Goal: Obtain resource: Download file/media

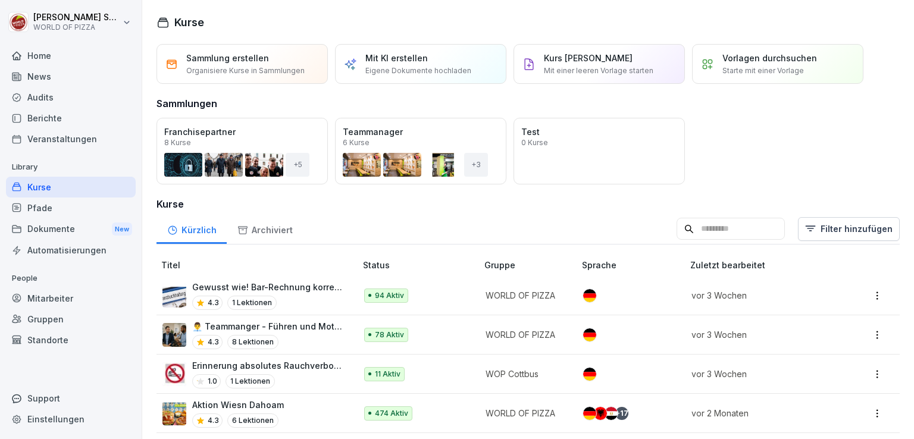
click at [38, 237] on div "Dokumente New" at bounding box center [71, 229] width 130 height 22
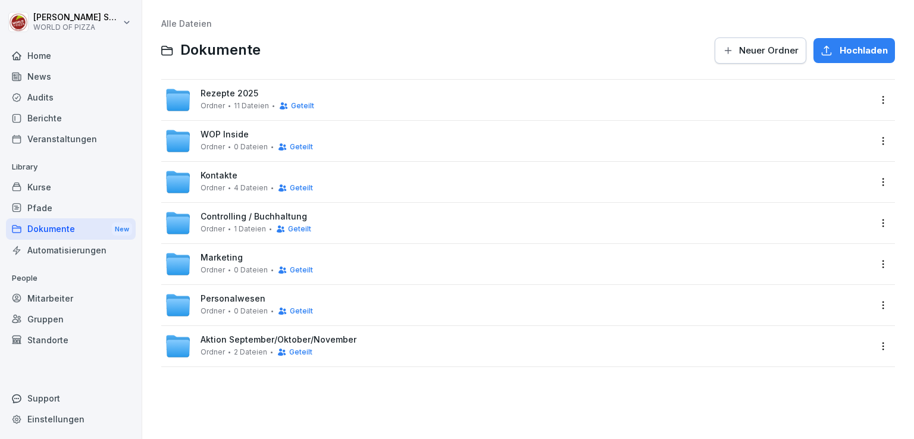
click at [240, 99] on div "Rezepte 2025 Ordner 11 Dateien Geteilt" at bounding box center [258, 100] width 114 height 22
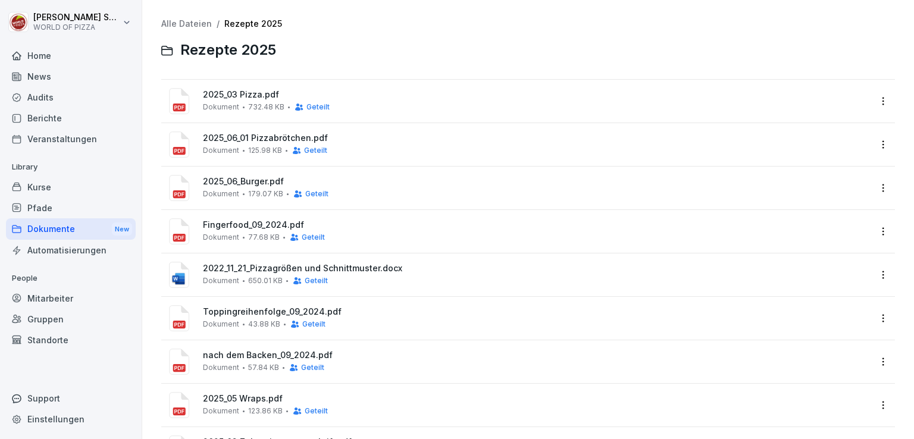
click at [183, 24] on link "Alle Dateien" at bounding box center [186, 23] width 51 height 10
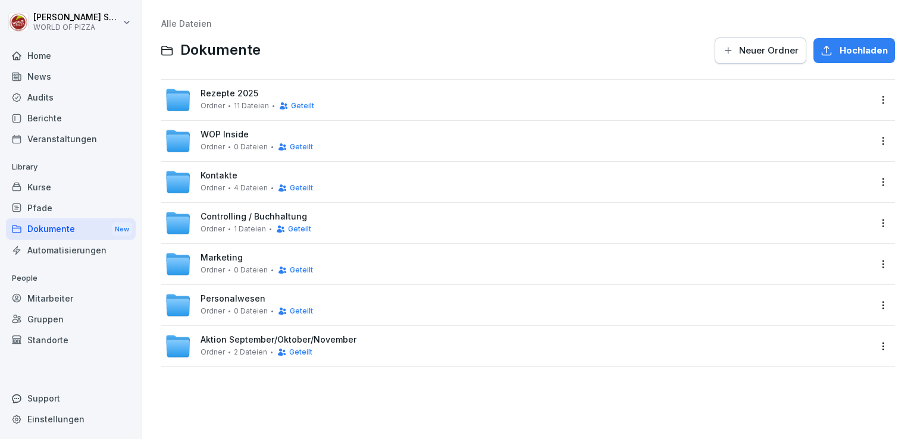
click at [229, 139] on span "WOP Inside" at bounding box center [225, 135] width 48 height 10
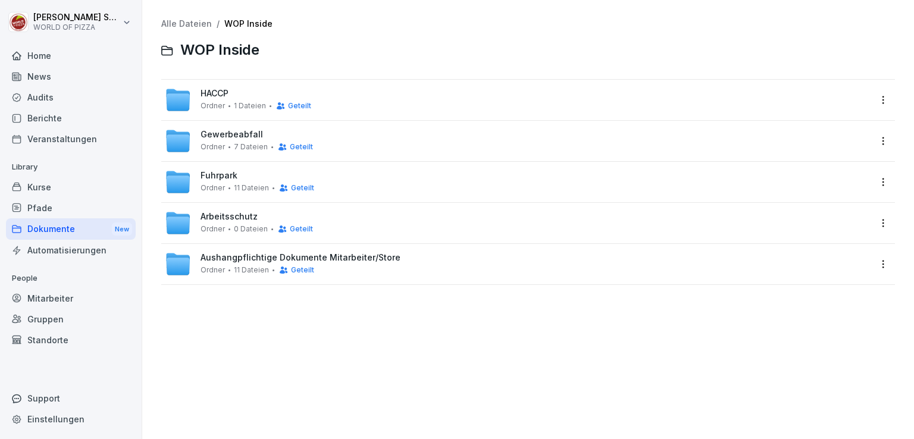
click at [226, 259] on span "Aushangpflichtige Dokumente Mitarbeiter/Store" at bounding box center [301, 258] width 200 height 10
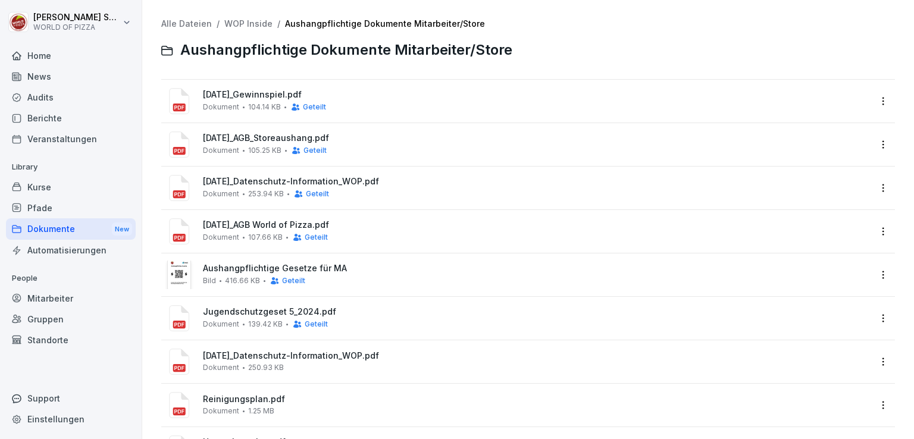
click at [248, 27] on link "WOP Inside" at bounding box center [248, 23] width 48 height 10
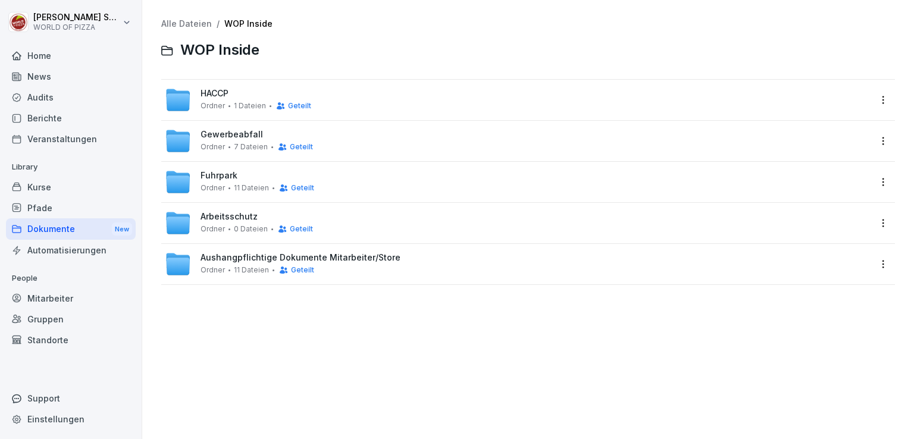
click at [226, 101] on div "Ordner 1 Dateien Geteilt" at bounding box center [256, 106] width 111 height 10
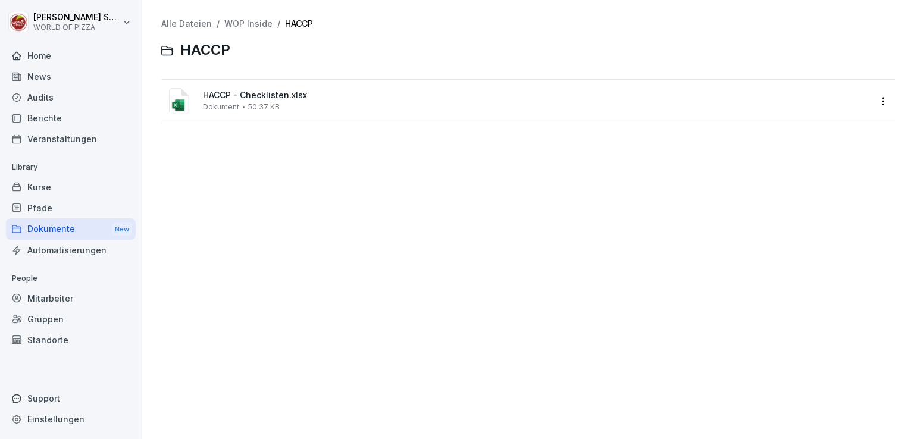
click at [243, 22] on link "WOP Inside" at bounding box center [248, 23] width 48 height 10
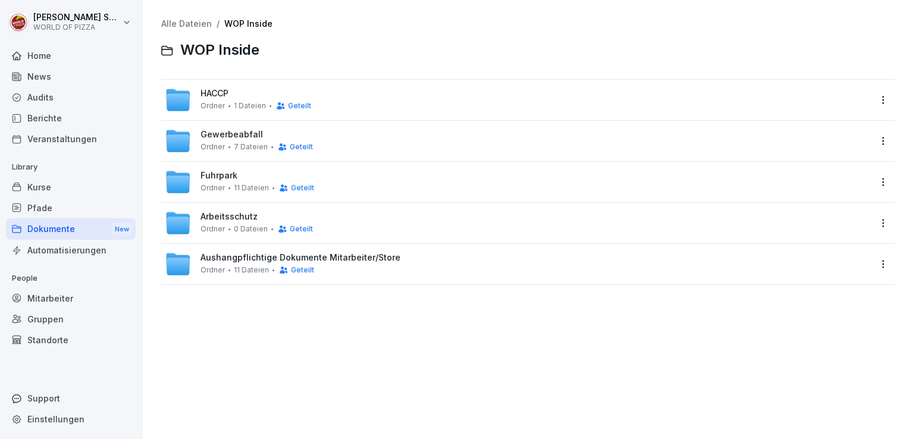
click at [234, 181] on div "Fuhrpark Ordner 11 Dateien Geteilt" at bounding box center [258, 182] width 114 height 22
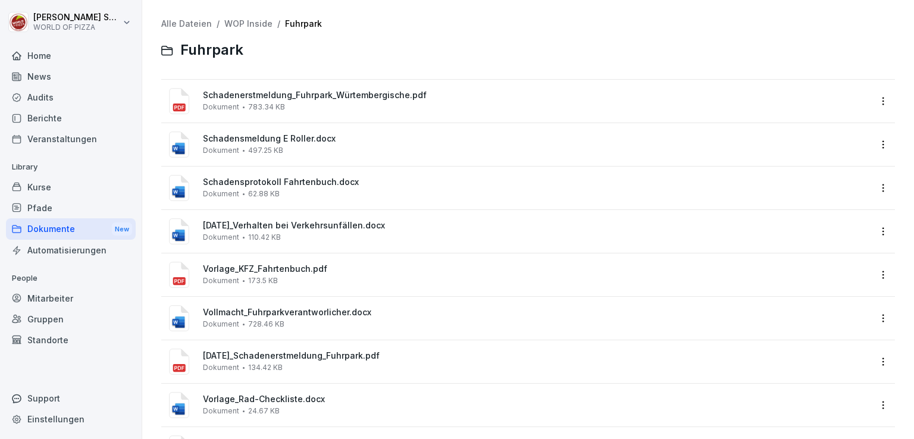
click at [238, 24] on link "WOP Inside" at bounding box center [248, 23] width 48 height 10
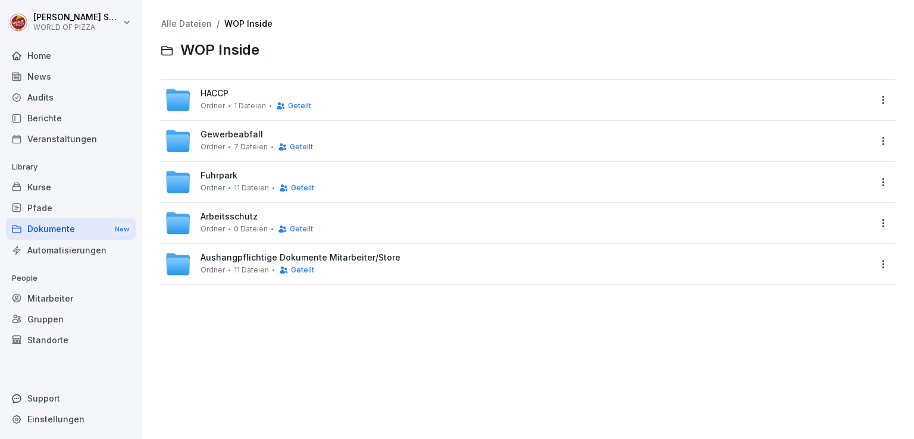
click at [181, 23] on link "Alle Dateien" at bounding box center [186, 23] width 51 height 10
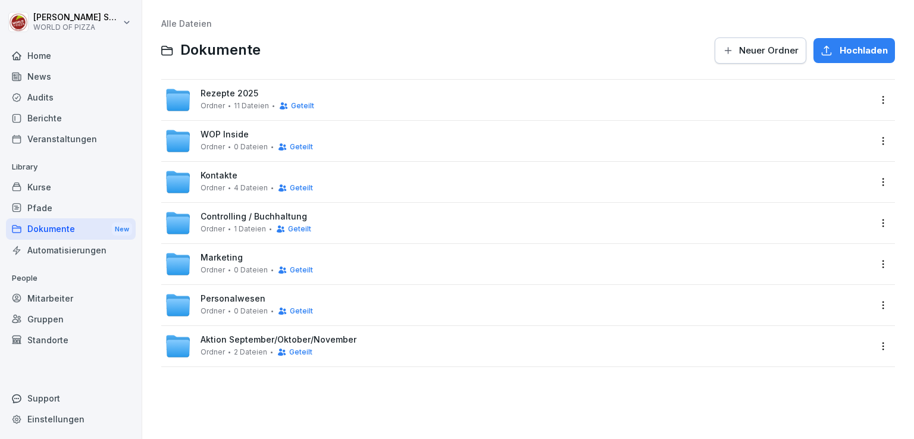
click at [220, 340] on span "Aktion September/Oktober/November" at bounding box center [279, 340] width 156 height 10
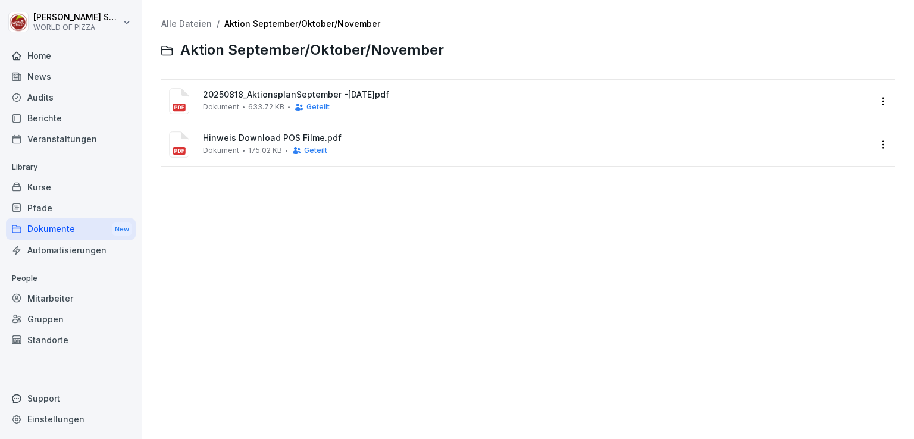
click at [264, 99] on span "20250818_AktionsplanSeptember -[DATE]pdf" at bounding box center [536, 95] width 667 height 10
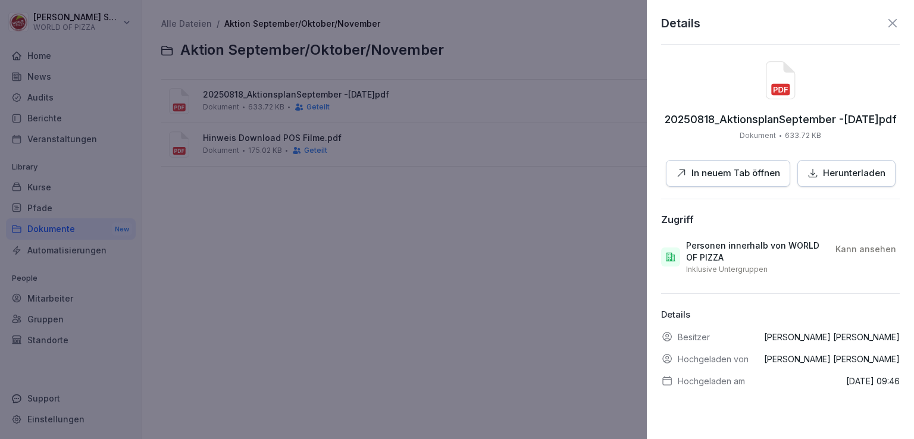
click at [830, 177] on p "Herunterladen" at bounding box center [854, 174] width 62 height 14
click at [258, 136] on div at bounding box center [457, 219] width 914 height 439
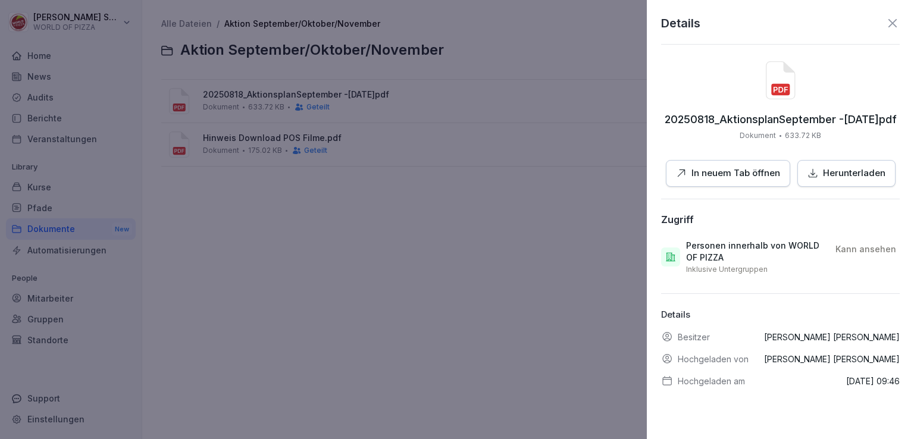
click at [258, 136] on div at bounding box center [457, 219] width 914 height 439
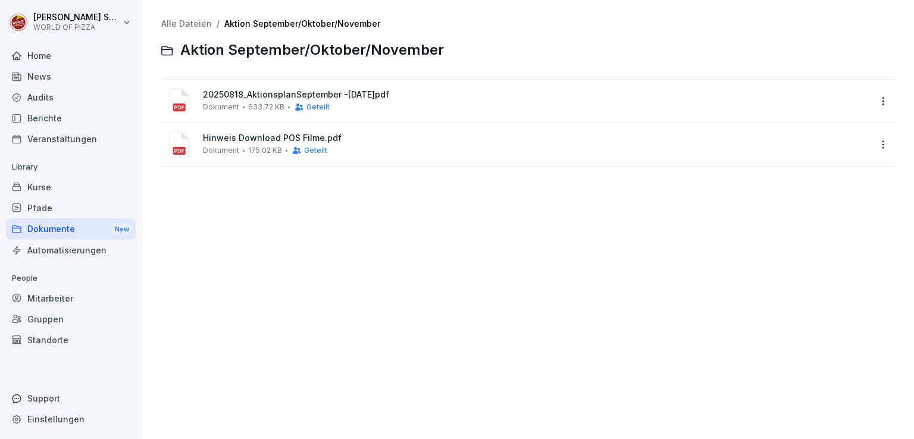
click at [258, 136] on span "Hinweis Download POS Filme.pdf" at bounding box center [536, 138] width 667 height 10
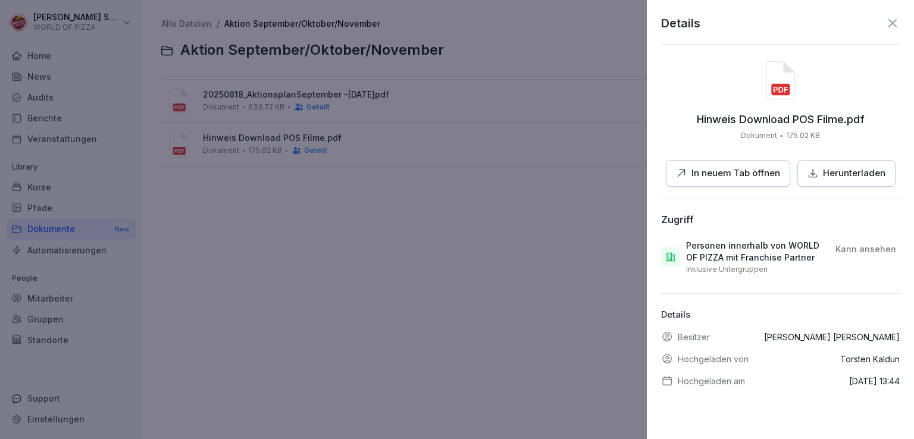
click at [705, 175] on p "In neuem Tab öffnen" at bounding box center [735, 174] width 89 height 14
